Goal: Task Accomplishment & Management: Manage account settings

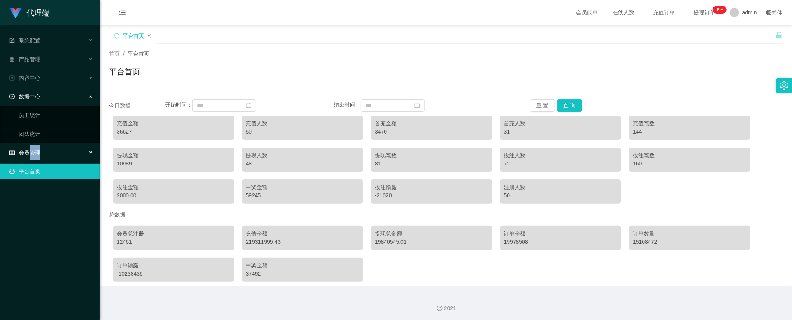
click at [41, 145] on div "会员管理" at bounding box center [50, 153] width 100 height 16
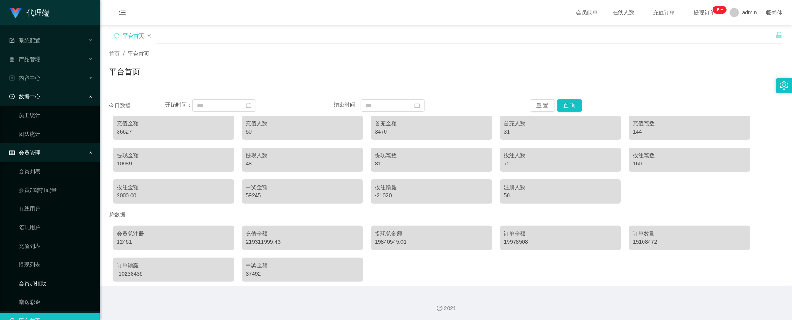
click at [50, 276] on link "会员加扣款" at bounding box center [56, 284] width 75 height 16
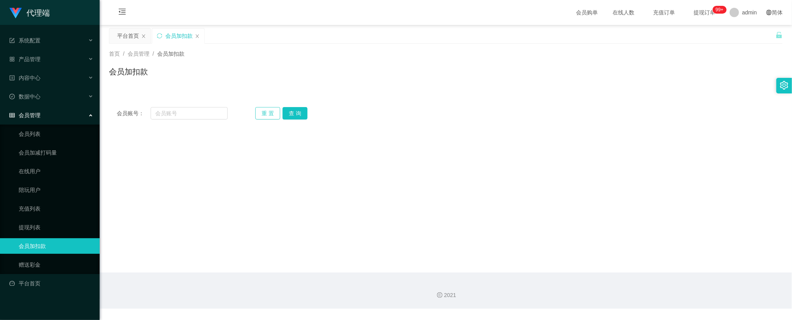
click at [262, 107] on button "重 置" at bounding box center [267, 113] width 25 height 12
click at [201, 111] on input "text" at bounding box center [189, 113] width 77 height 12
paste input "150992877122"
type input "150992877122"
click at [294, 113] on button "查 询" at bounding box center [295, 113] width 25 height 12
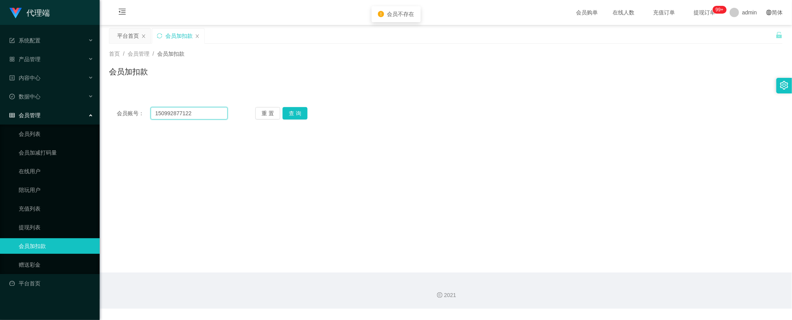
click at [197, 116] on input "150992877122" at bounding box center [189, 113] width 77 height 12
click at [197, 115] on input "150992877122" at bounding box center [189, 113] width 77 height 12
